Goal: Task Accomplishment & Management: Use online tool/utility

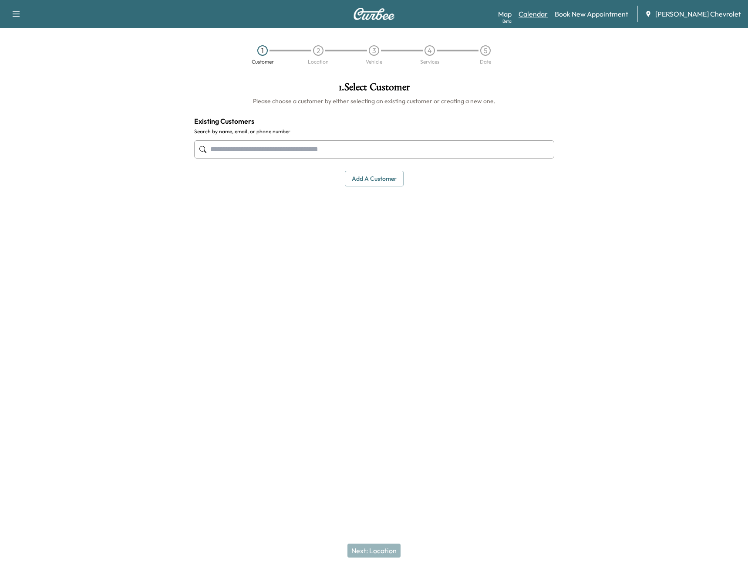
click at [542, 17] on link "Calendar" at bounding box center [533, 14] width 29 height 10
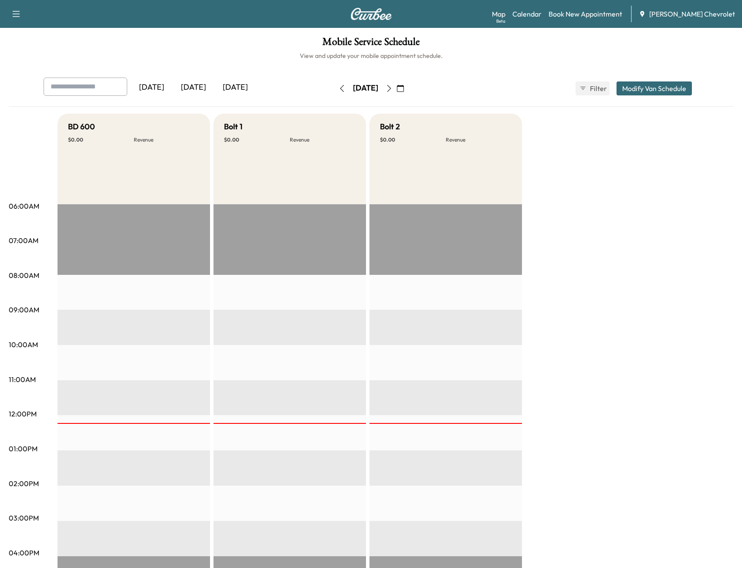
click at [396, 93] on button "button" at bounding box center [388, 88] width 15 height 14
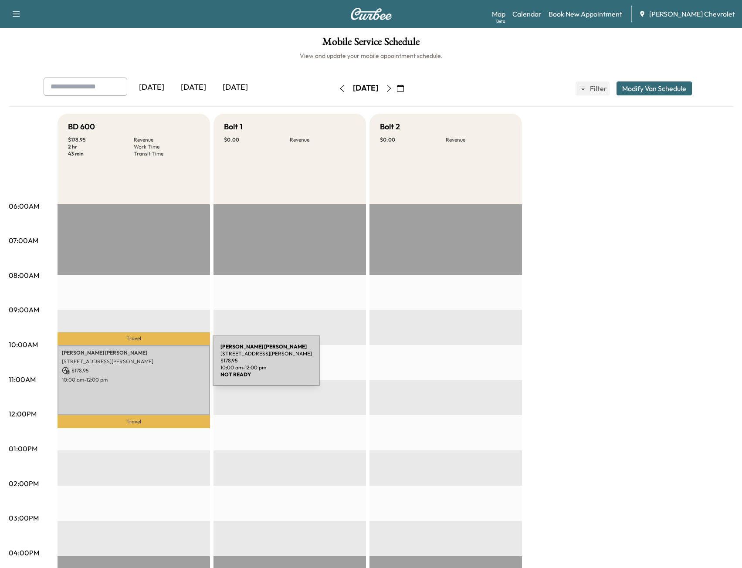
click at [148, 374] on div "[PERSON_NAME] [STREET_ADDRESS][PERSON_NAME] $ 178.95 10:00 am - 12:00 pm" at bounding box center [133, 380] width 152 height 71
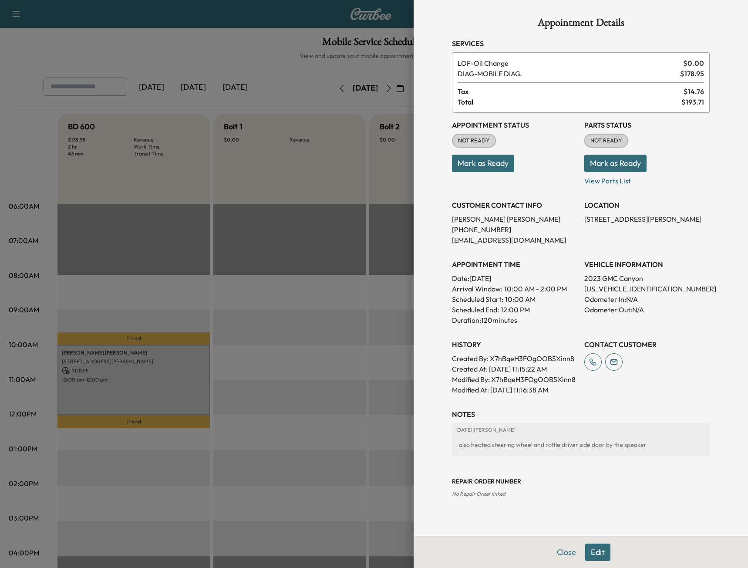
click at [150, 371] on div at bounding box center [374, 284] width 748 height 568
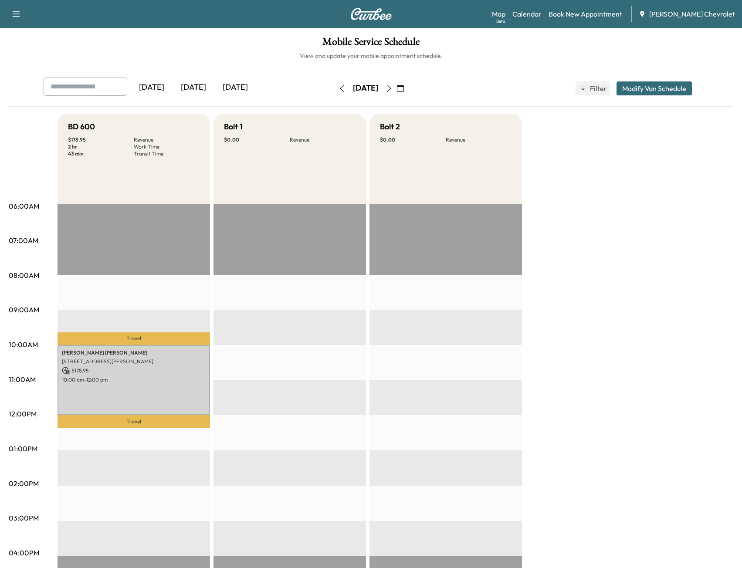
click at [392, 87] on icon "button" at bounding box center [388, 88] width 7 height 7
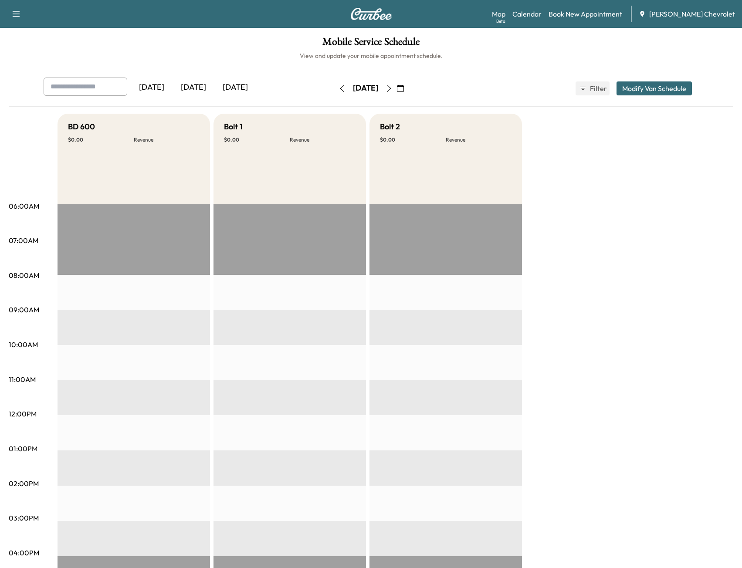
click at [396, 87] on div "[DATE]" at bounding box center [365, 88] width 62 height 14
click at [391, 91] on icon "button" at bounding box center [389, 88] width 4 height 7
click at [392, 91] on icon "button" at bounding box center [388, 88] width 7 height 7
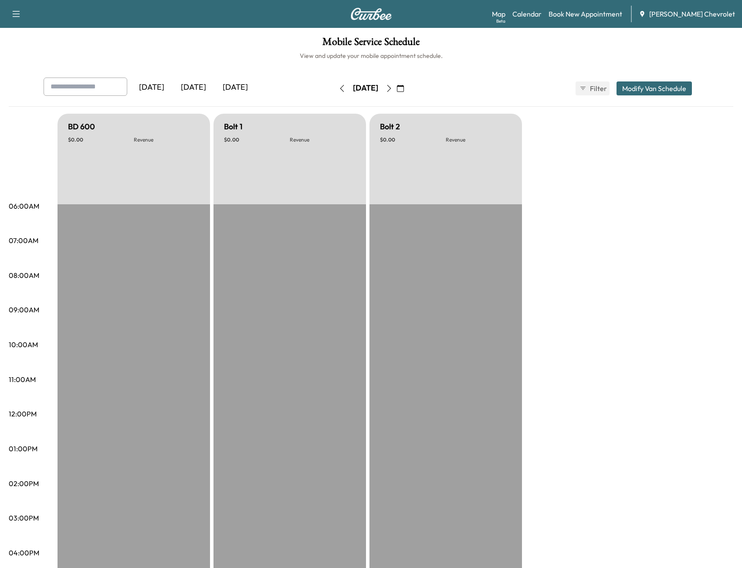
click at [396, 91] on button "button" at bounding box center [388, 88] width 15 height 14
drag, startPoint x: 519, startPoint y: 82, endPoint x: 556, endPoint y: 55, distance: 45.6
click at [519, 81] on div "[DATE] [DATE] [DATE] [DATE] September 2025 S M T W T F S 31 1 2 3 4 5 6 7 8 9 1…" at bounding box center [371, 89] width 669 height 22
